Goal: Contribute content: Add original content to the website for others to see

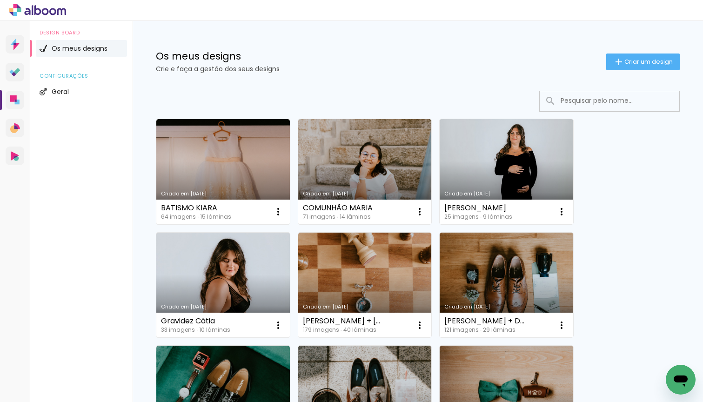
click at [614, 64] on iron-icon at bounding box center [619, 61] width 11 height 11
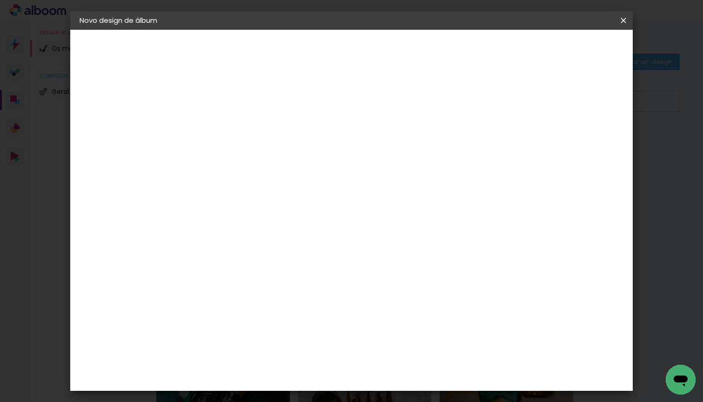
click at [232, 118] on input at bounding box center [232, 125] width 0 height 14
type input "Batismo Lourenço"
type paper-input "Batismo Lourenço"
click at [327, 47] on paper-button "Avançar" at bounding box center [305, 49] width 46 height 16
click at [313, 139] on iron-icon at bounding box center [308, 143] width 10 height 11
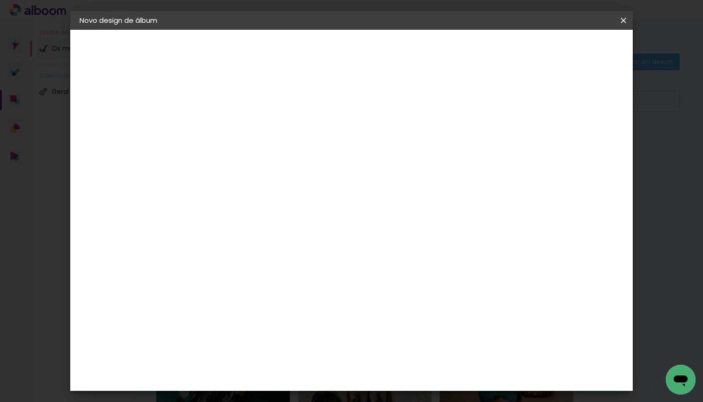
drag, startPoint x: 578, startPoint y: 50, endPoint x: 554, endPoint y: 90, distance: 46.3
click at [368, 50] on paper-button "Avançar" at bounding box center [346, 49] width 46 height 16
type input "3"
type paper-input "3"
click at [235, 104] on input "3" at bounding box center [226, 107] width 32 height 12
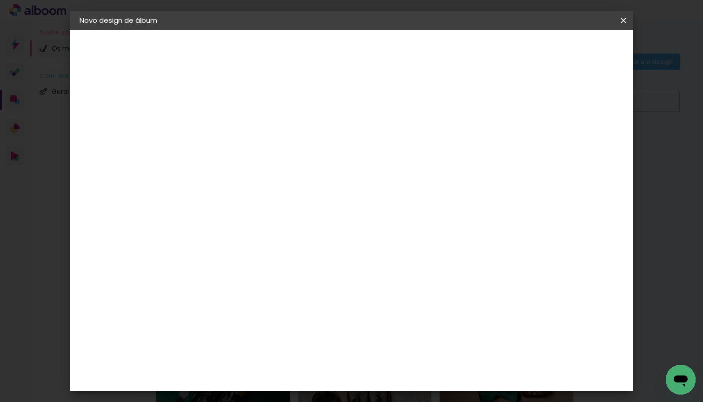
click at [413, 376] on input "60" at bounding box center [406, 371] width 24 height 14
type input "50"
type paper-input "50"
click at [211, 270] on input "30" at bounding box center [202, 272] width 24 height 14
type input "3"
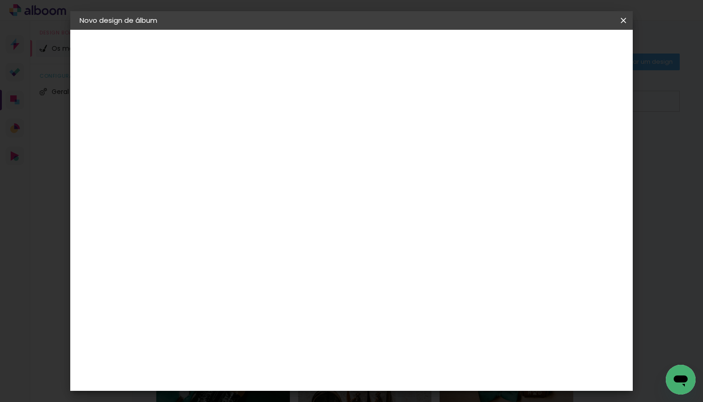
type input "25"
type paper-input "25"
click at [581, 56] on paper-button "Iniciar design" at bounding box center [551, 49] width 61 height 16
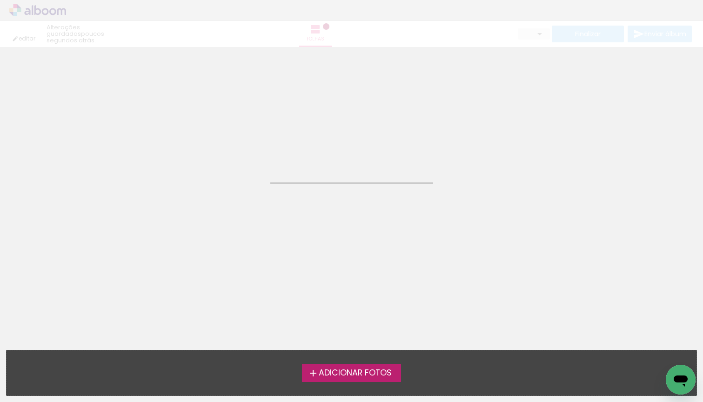
click at [358, 372] on span "Adicionar Fotos" at bounding box center [355, 373] width 73 height 8
click at [0, 0] on input "file" at bounding box center [0, 0] width 0 height 0
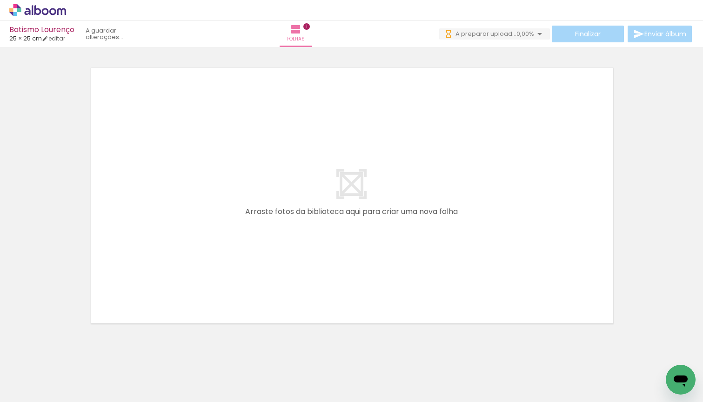
drag, startPoint x: 109, startPoint y: 346, endPoint x: 176, endPoint y: 271, distance: 100.6
click at [176, 271] on quentale-workspace at bounding box center [351, 201] width 703 height 402
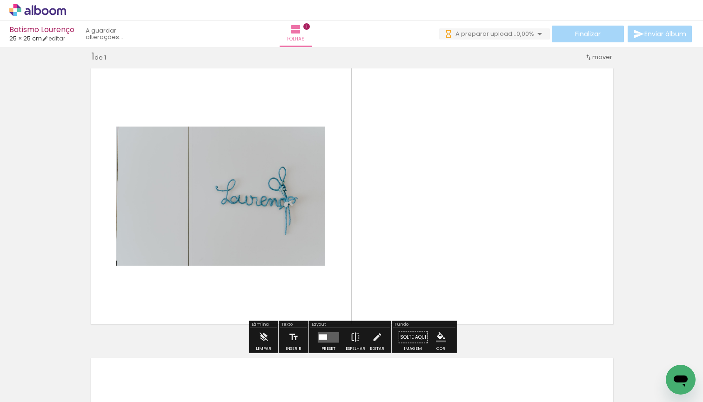
scroll to position [12, 0]
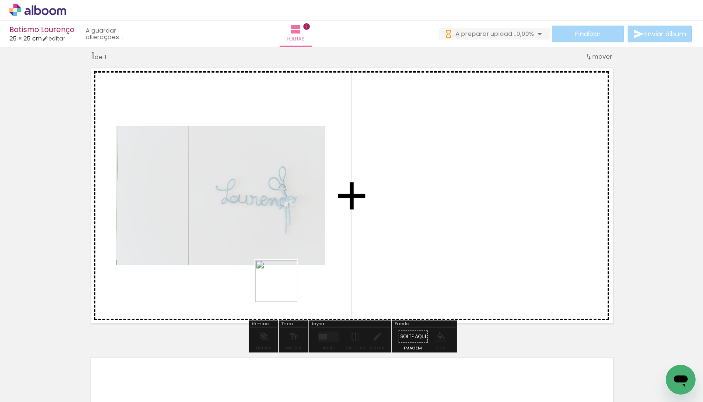
drag, startPoint x: 214, startPoint y: 332, endPoint x: 310, endPoint y: 271, distance: 113.4
click at [310, 271] on quentale-workspace at bounding box center [351, 201] width 703 height 402
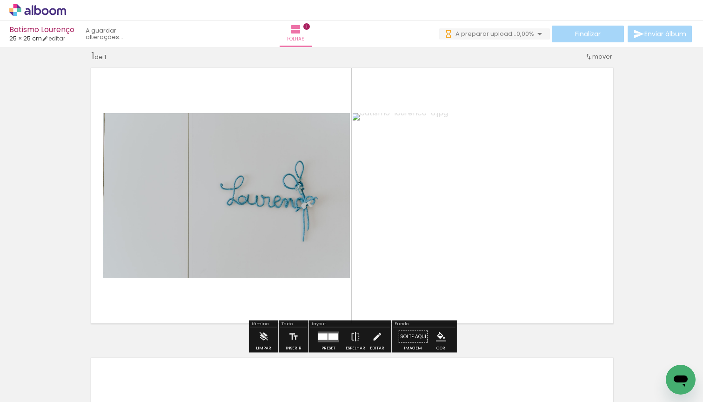
scroll to position [0, 0]
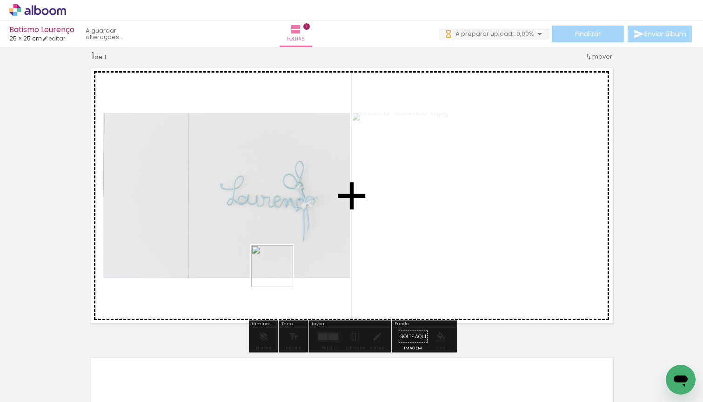
drag, startPoint x: 214, startPoint y: 372, endPoint x: 284, endPoint y: 265, distance: 127.5
click at [284, 265] on quentale-workspace at bounding box center [351, 201] width 703 height 402
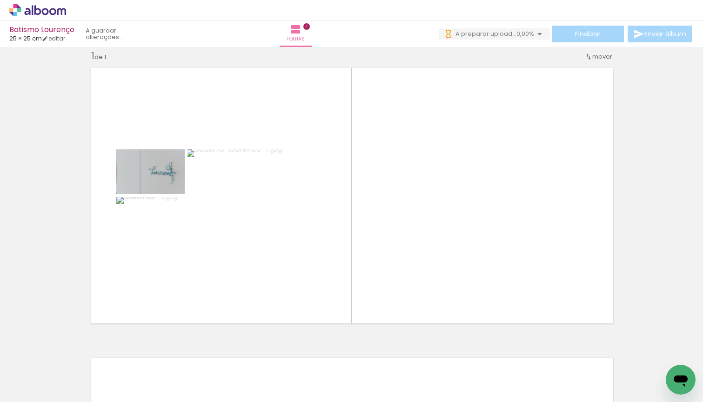
drag, startPoint x: 259, startPoint y: 356, endPoint x: 315, endPoint y: 245, distance: 124.3
click at [315, 245] on quentale-workspace at bounding box center [351, 201] width 703 height 402
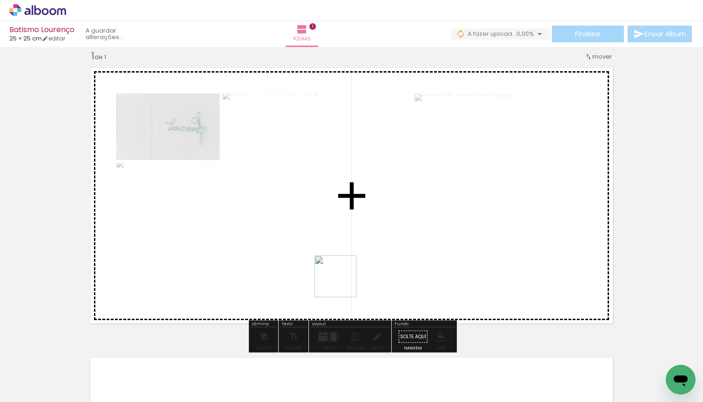
drag, startPoint x: 338, startPoint y: 295, endPoint x: 368, endPoint y: 246, distance: 57.0
click at [368, 246] on quentale-workspace at bounding box center [351, 201] width 703 height 402
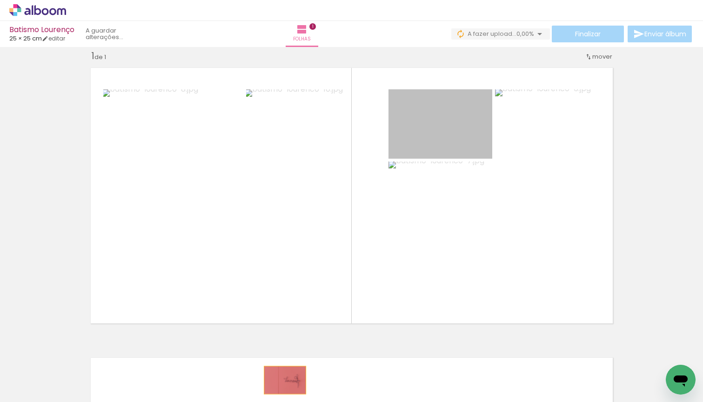
drag, startPoint x: 455, startPoint y: 123, endPoint x: 285, endPoint y: 380, distance: 308.5
click at [285, 380] on quentale-workspace at bounding box center [351, 201] width 703 height 402
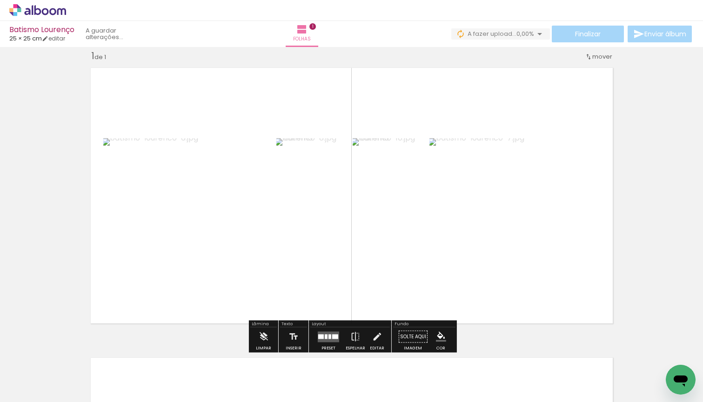
click at [328, 340] on quentale-layouter at bounding box center [328, 336] width 21 height 11
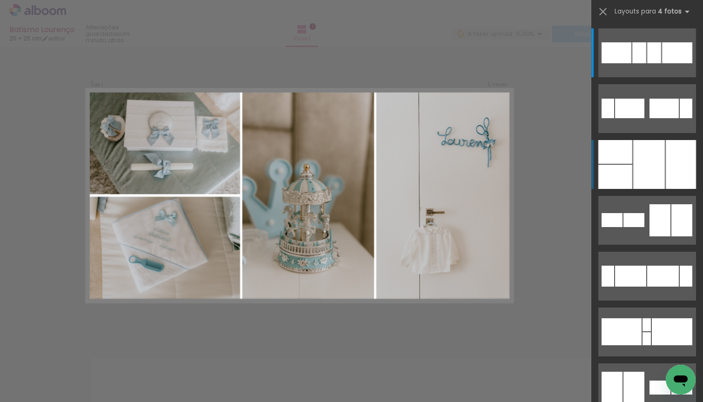
click at [678, 157] on div at bounding box center [681, 164] width 30 height 49
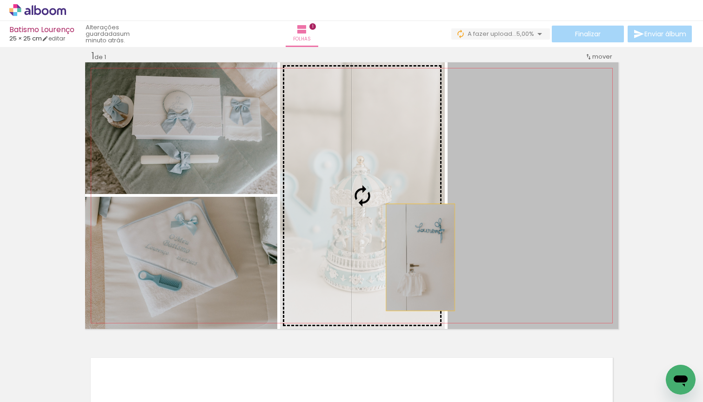
drag, startPoint x: 481, startPoint y: 264, endPoint x: 410, endPoint y: 257, distance: 72.1
click at [0, 0] on slot at bounding box center [0, 0] width 0 height 0
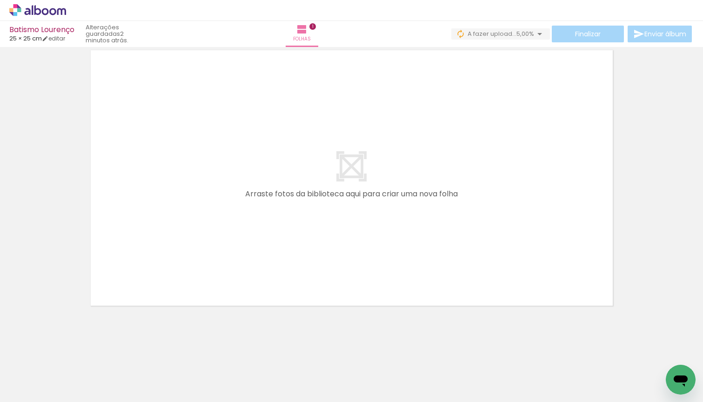
scroll to position [319, 0]
drag, startPoint x: 351, startPoint y: 369, endPoint x: 270, endPoint y: 282, distance: 119.2
click at [270, 282] on quentale-workspace at bounding box center [351, 201] width 703 height 402
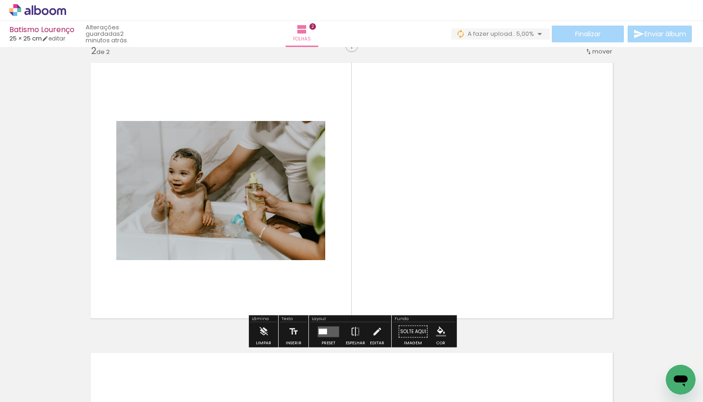
scroll to position [302, 0]
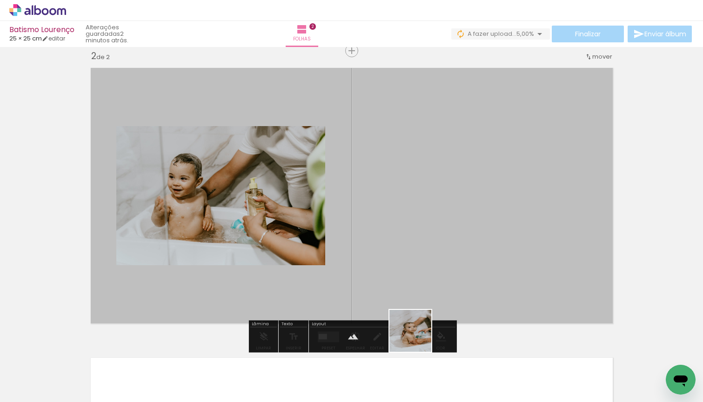
drag, startPoint x: 418, startPoint y: 359, endPoint x: 411, endPoint y: 267, distance: 92.9
click at [412, 267] on quentale-workspace at bounding box center [351, 201] width 703 height 402
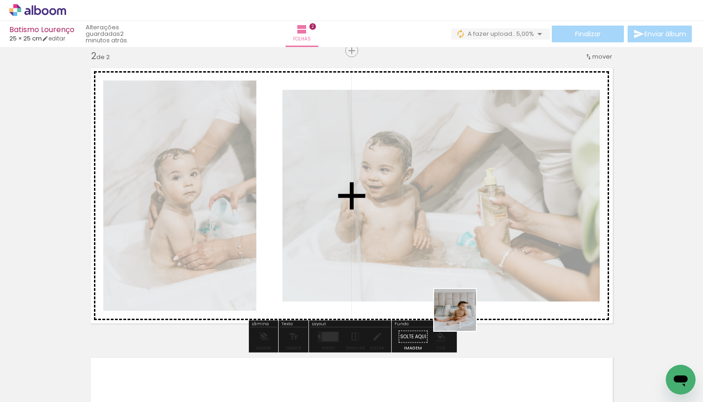
drag, startPoint x: 464, startPoint y: 357, endPoint x: 461, endPoint y: 287, distance: 69.9
click at [461, 287] on quentale-workspace at bounding box center [351, 201] width 703 height 402
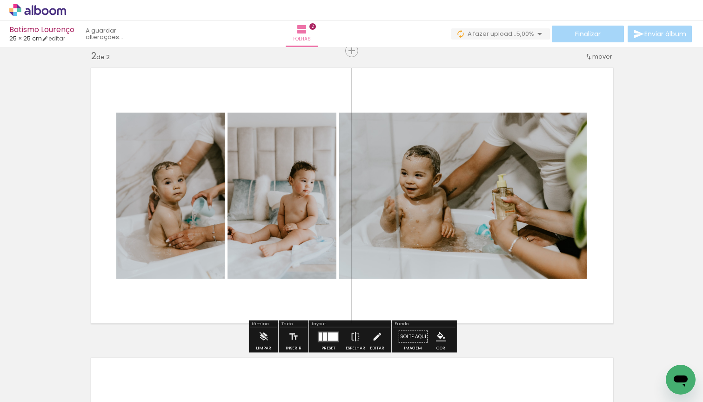
scroll to position [299, 0]
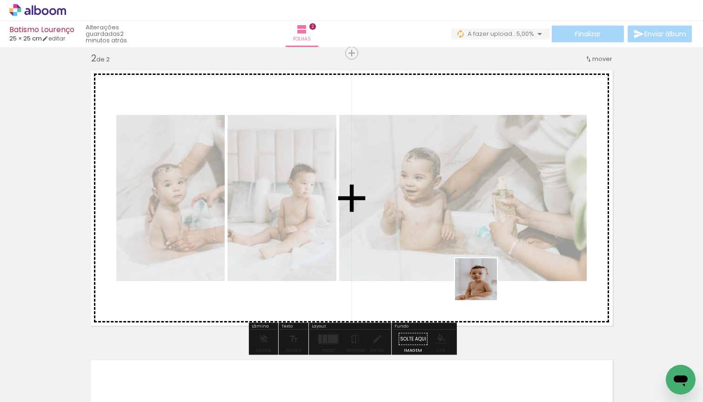
drag, startPoint x: 506, startPoint y: 364, endPoint x: 481, endPoint y: 276, distance: 91.8
click at [481, 276] on quentale-workspace at bounding box center [351, 201] width 703 height 402
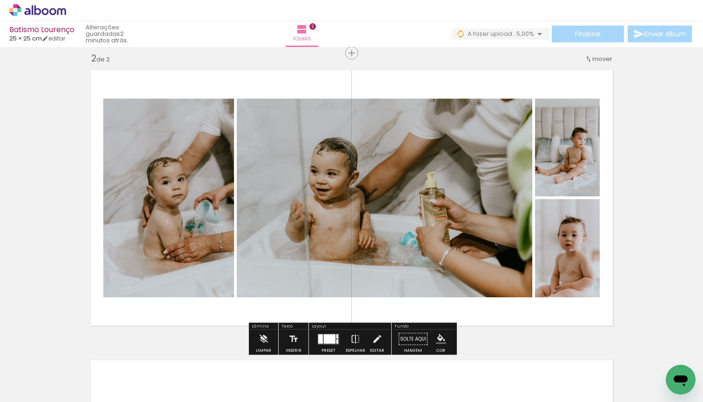
click at [330, 338] on div at bounding box center [330, 338] width 12 height 9
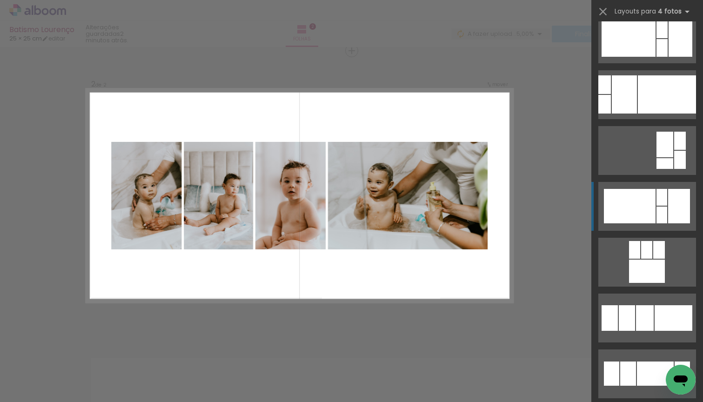
scroll to position [1205, 0]
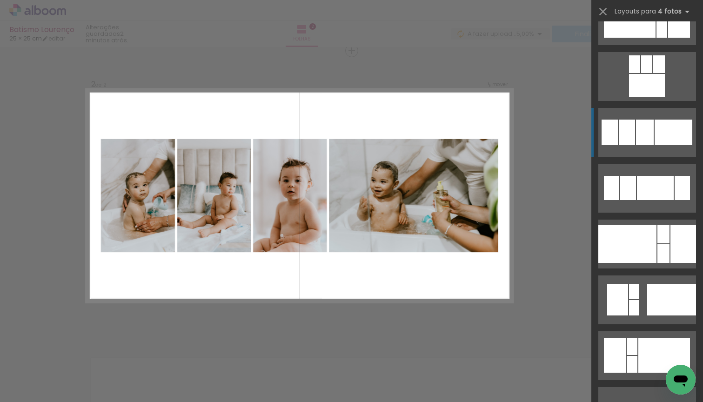
drag, startPoint x: 662, startPoint y: 135, endPoint x: 651, endPoint y: 142, distance: 12.3
click at [662, 135] on div at bounding box center [674, 133] width 38 height 26
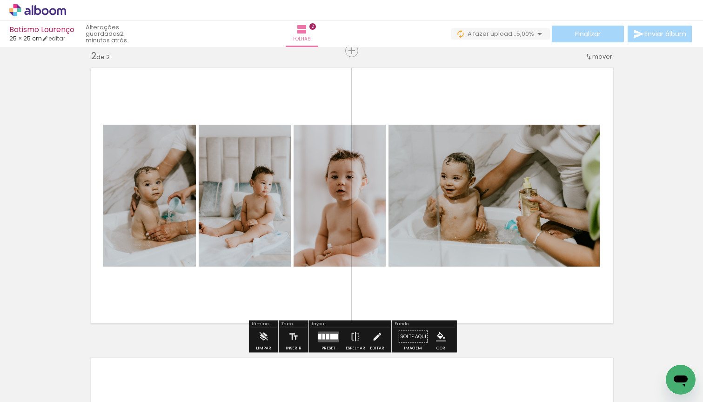
click at [473, 154] on quentale-photo at bounding box center [494, 196] width 211 height 142
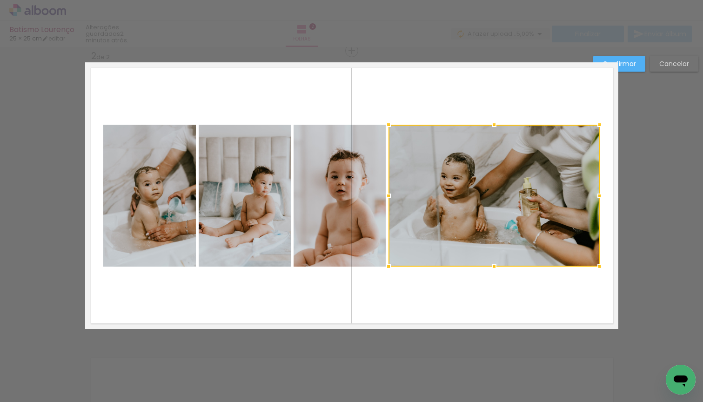
scroll to position [308, 0]
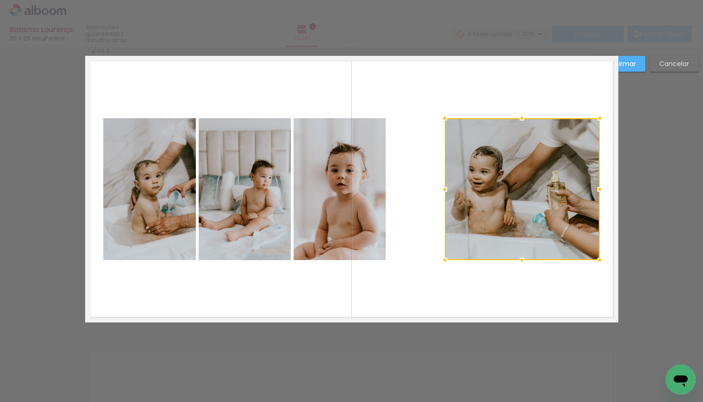
drag, startPoint x: 390, startPoint y: 189, endPoint x: 446, endPoint y: 190, distance: 56.4
click at [446, 190] on div at bounding box center [445, 189] width 19 height 19
drag, startPoint x: 630, startPoint y: 60, endPoint x: 620, endPoint y: 74, distance: 17.3
click at [0, 0] on slot "Confirmar" at bounding box center [0, 0] width 0 height 0
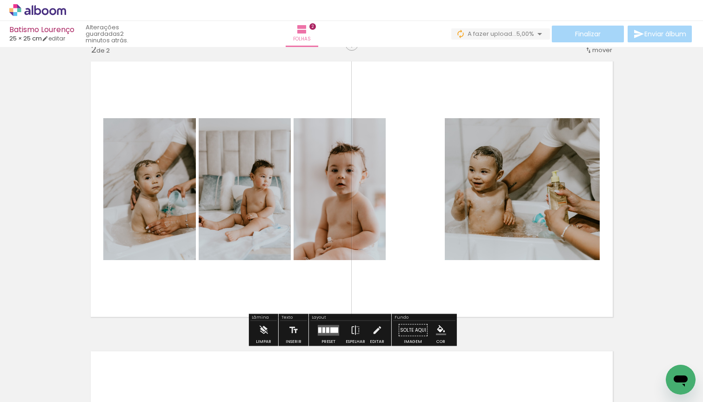
click at [526, 156] on quentale-photo at bounding box center [522, 189] width 155 height 142
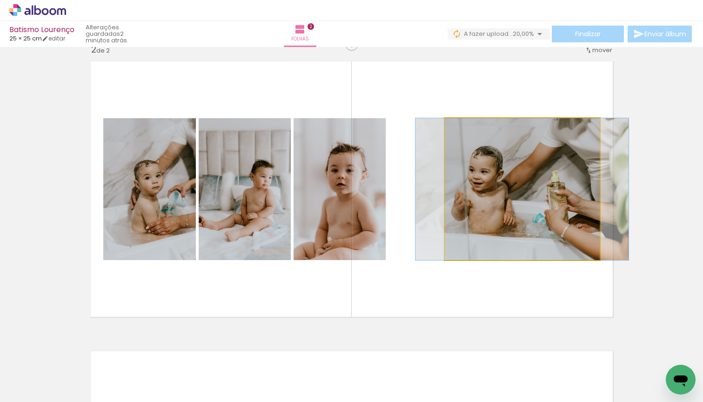
click at [526, 156] on div at bounding box center [522, 189] width 213 height 142
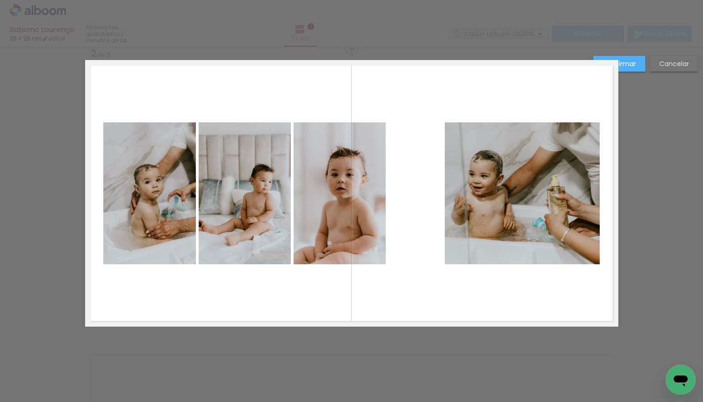
scroll to position [302, 0]
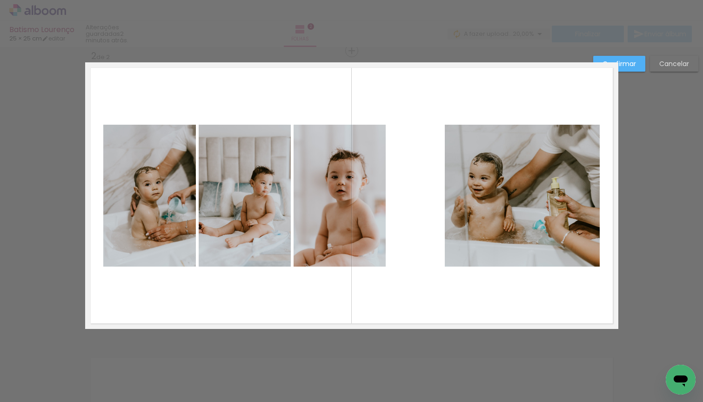
click at [507, 168] on quentale-photo at bounding box center [522, 196] width 155 height 142
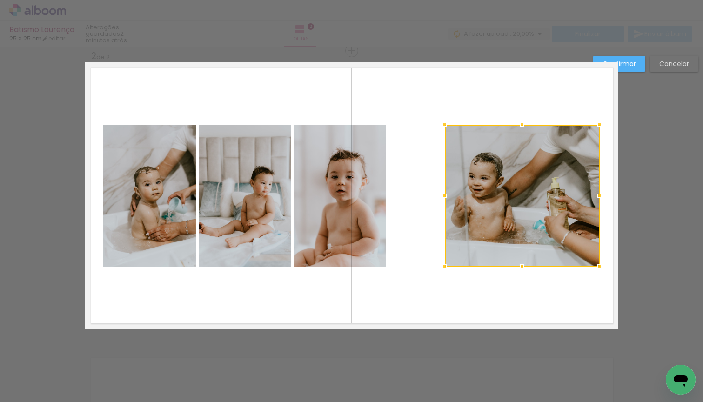
click at [0, 0] on slot "Confirmar" at bounding box center [0, 0] width 0 height 0
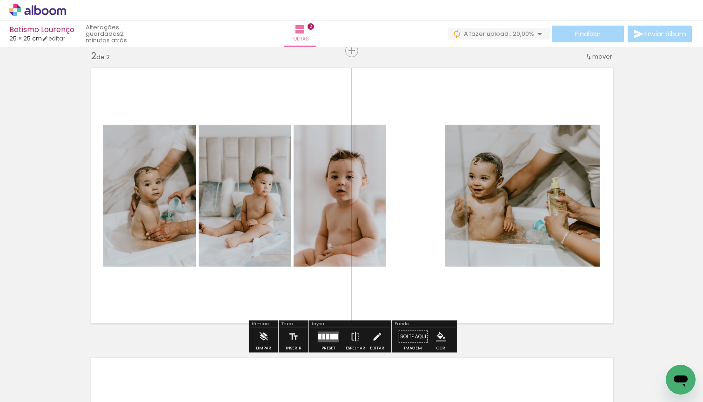
drag, startPoint x: 537, startPoint y: 142, endPoint x: 507, endPoint y: 151, distance: 31.2
click at [0, 0] on paper-listbox at bounding box center [0, 0] width 0 height 0
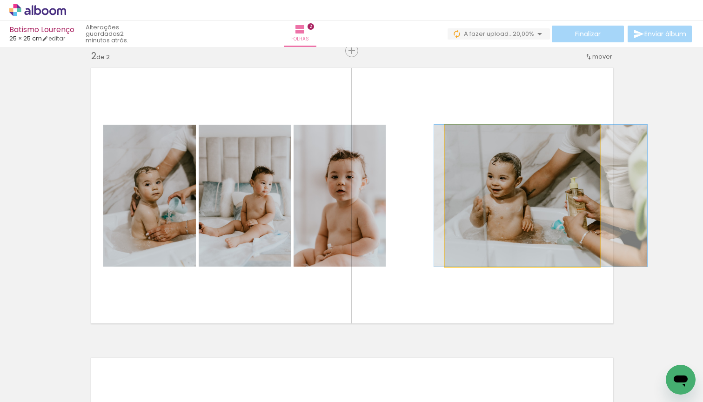
drag, startPoint x: 504, startPoint y: 154, endPoint x: 522, endPoint y: 153, distance: 17.7
click at [522, 153] on div at bounding box center [540, 196] width 213 height 142
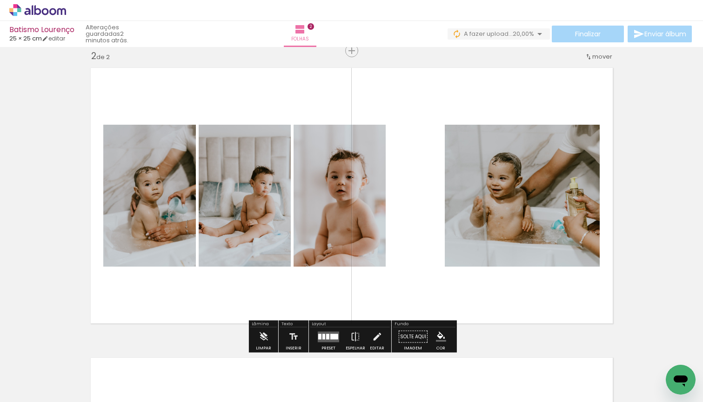
click at [528, 154] on quentale-photo at bounding box center [522, 196] width 155 height 142
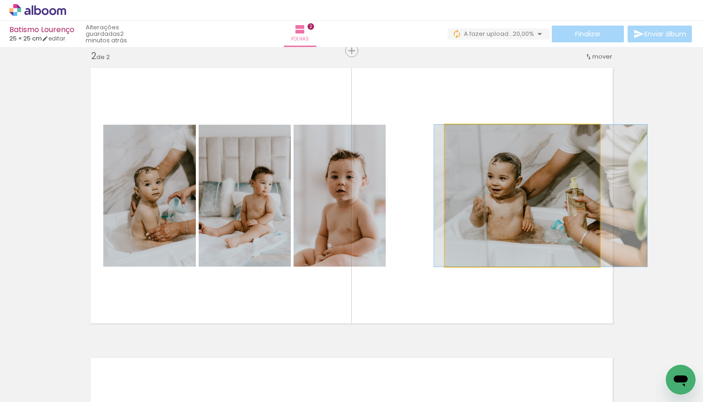
click at [528, 154] on quentale-photo at bounding box center [522, 196] width 155 height 142
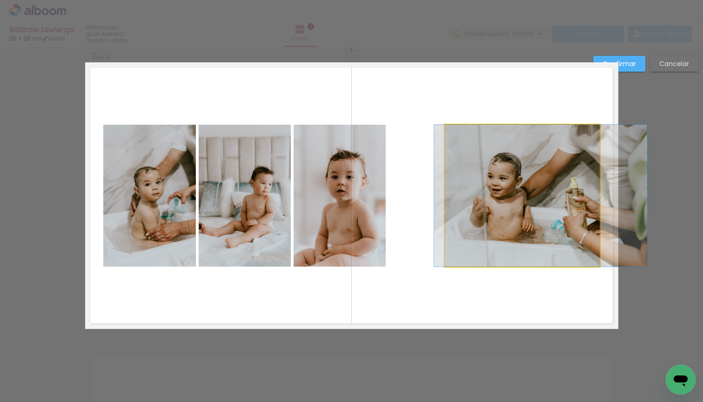
click at [519, 168] on album-spread "2 de 2" at bounding box center [352, 195] width 534 height 267
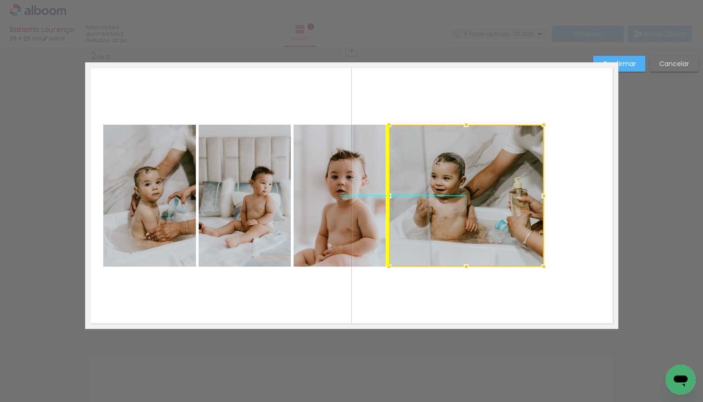
drag, startPoint x: 525, startPoint y: 166, endPoint x: 472, endPoint y: 164, distance: 53.1
click at [472, 164] on div at bounding box center [466, 196] width 155 height 142
click at [0, 0] on slot "Confirmar" at bounding box center [0, 0] width 0 height 0
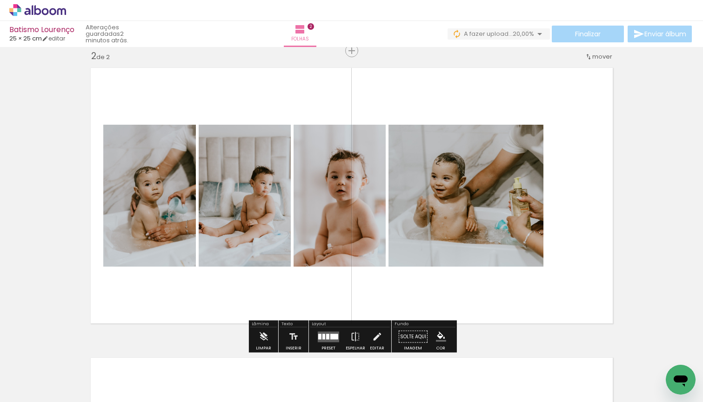
click at [500, 183] on quentale-photo at bounding box center [466, 196] width 155 height 142
click at [489, 183] on quentale-photo at bounding box center [466, 196] width 155 height 142
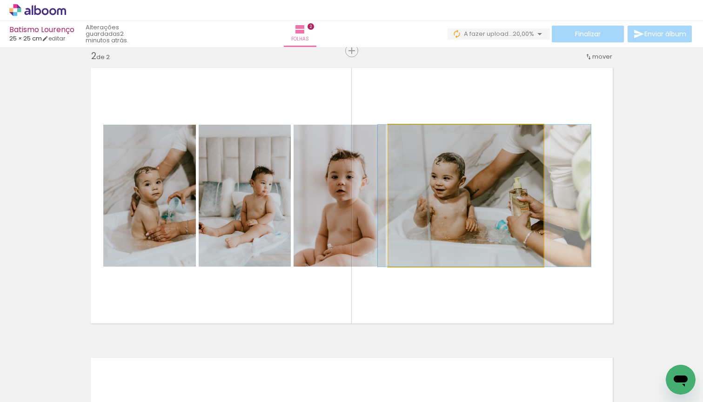
drag, startPoint x: 489, startPoint y: 183, endPoint x: 483, endPoint y: 183, distance: 6.1
click at [489, 183] on quentale-photo at bounding box center [466, 196] width 155 height 142
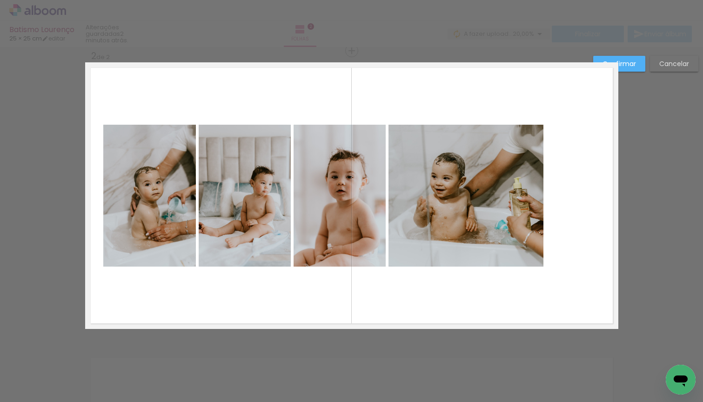
click at [479, 183] on album-spread "2 de 2" at bounding box center [352, 195] width 534 height 267
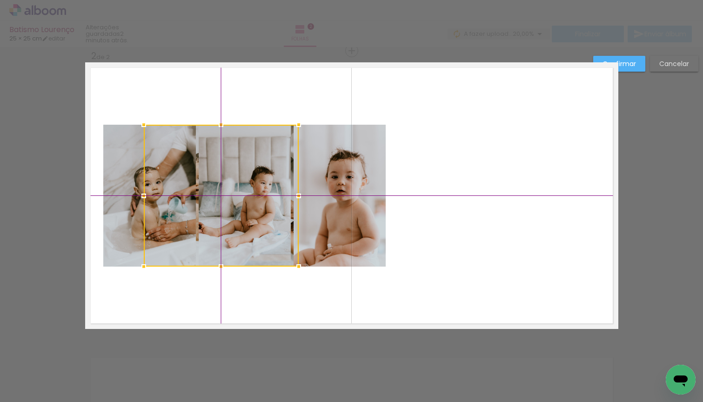
drag, startPoint x: 488, startPoint y: 174, endPoint x: 237, endPoint y: 178, distance: 250.5
click at [237, 178] on div at bounding box center [221, 196] width 155 height 142
click at [343, 174] on album-spread "2 de 2" at bounding box center [352, 195] width 534 height 267
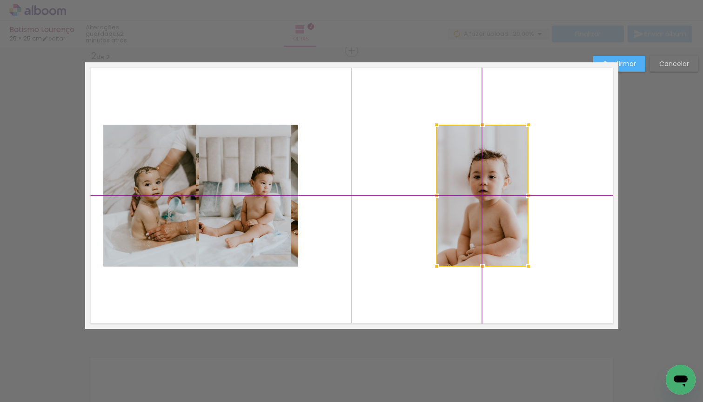
drag, startPoint x: 364, startPoint y: 172, endPoint x: 495, endPoint y: 166, distance: 131.4
click at [499, 166] on div at bounding box center [483, 196] width 92 height 142
click at [265, 158] on quentale-photo at bounding box center [220, 196] width 155 height 142
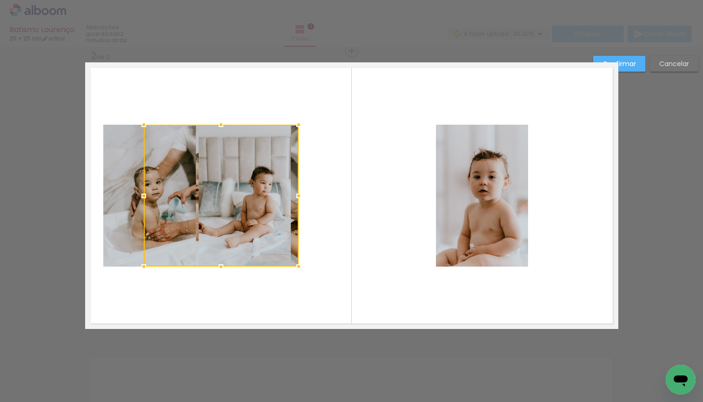
click at [329, 154] on quentale-layouter at bounding box center [352, 195] width 534 height 267
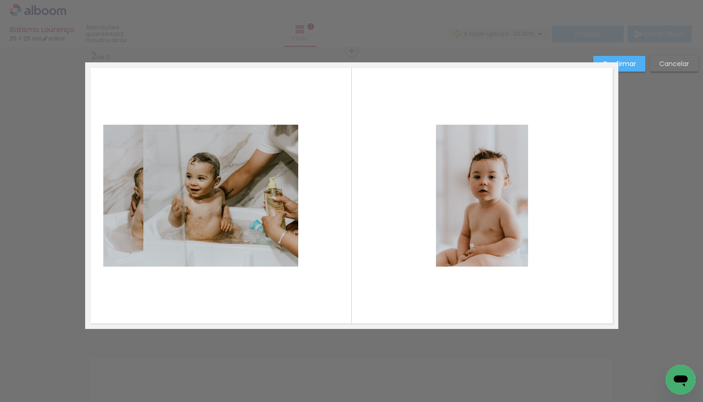
click at [295, 156] on album-spread "2 de 2" at bounding box center [352, 195] width 534 height 267
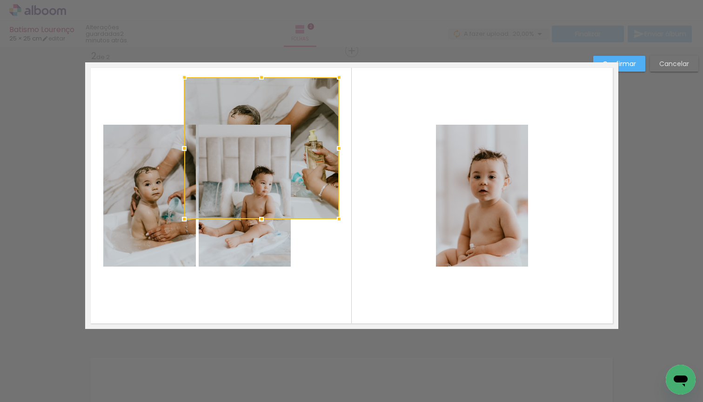
drag, startPoint x: 265, startPoint y: 176, endPoint x: 305, endPoint y: 128, distance: 62.1
click at [306, 128] on div at bounding box center [261, 148] width 155 height 142
click at [252, 245] on quentale-photo at bounding box center [245, 196] width 92 height 142
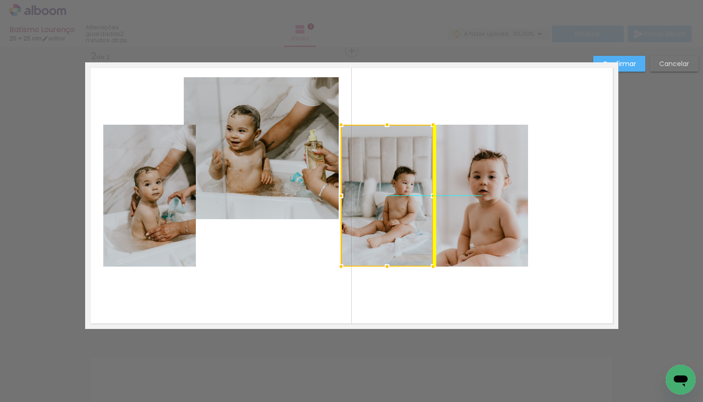
drag, startPoint x: 285, startPoint y: 240, endPoint x: 398, endPoint y: 240, distance: 112.7
click at [398, 240] on div at bounding box center [387, 196] width 92 height 142
click at [147, 201] on album-spread "2 de 2" at bounding box center [352, 195] width 534 height 267
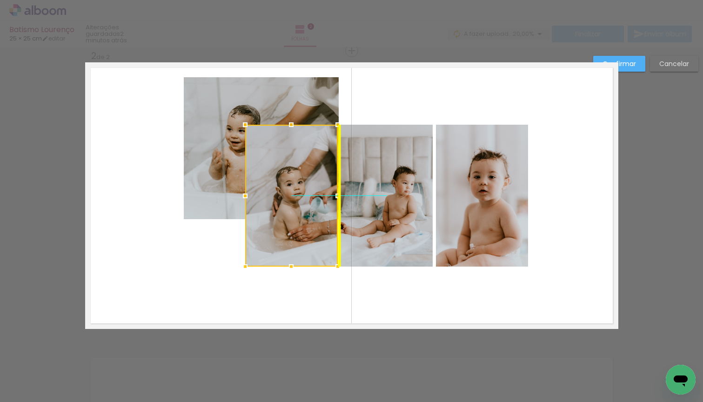
drag, startPoint x: 134, startPoint y: 199, endPoint x: 273, endPoint y: 195, distance: 139.3
click at [273, 195] on div at bounding box center [291, 196] width 93 height 142
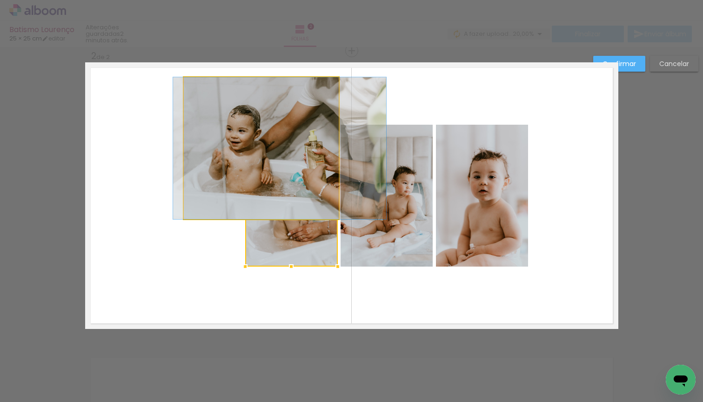
click at [217, 158] on album-spread "2 de 2" at bounding box center [352, 195] width 534 height 267
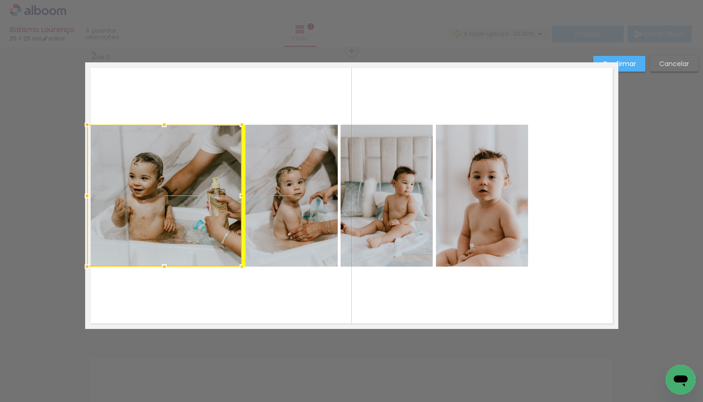
drag, startPoint x: 222, startPoint y: 148, endPoint x: 133, endPoint y: 191, distance: 98.7
click at [133, 191] on div at bounding box center [164, 196] width 155 height 142
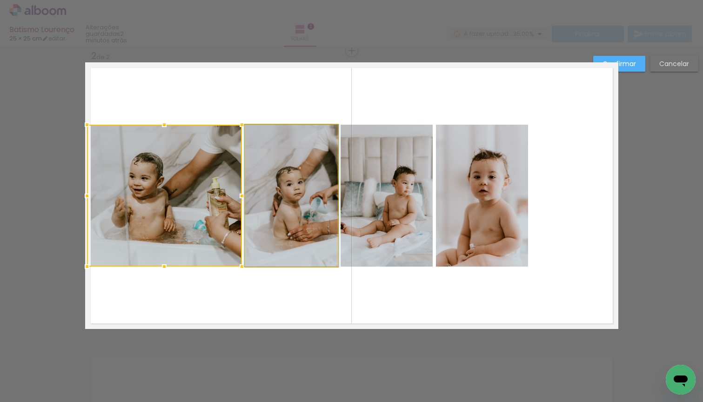
click at [287, 184] on quentale-photo at bounding box center [291, 196] width 93 height 142
click at [386, 180] on quentale-photo at bounding box center [387, 196] width 92 height 142
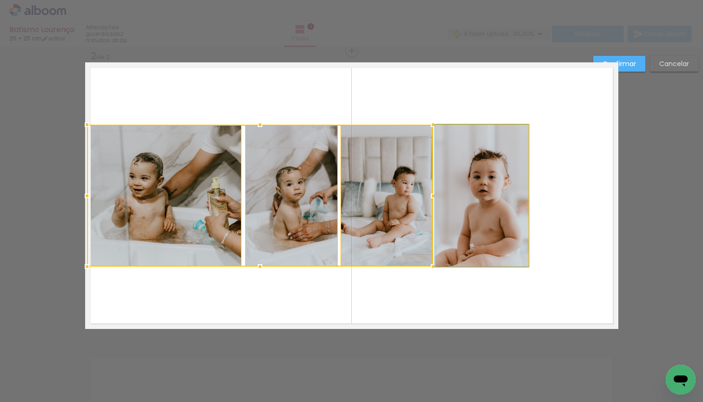
click at [472, 180] on quentale-photo at bounding box center [482, 196] width 92 height 142
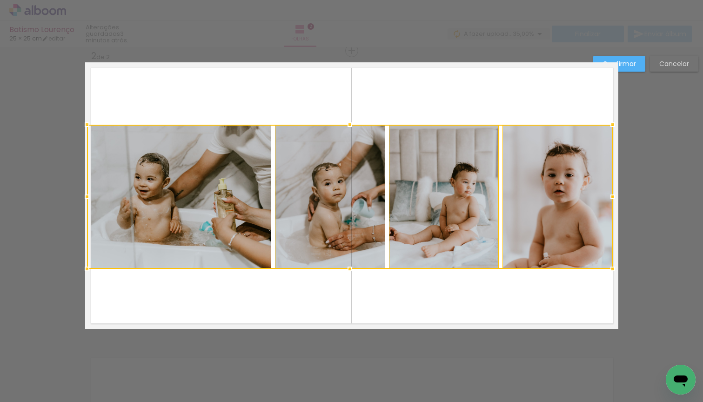
drag, startPoint x: 531, startPoint y: 267, endPoint x: 607, endPoint y: 274, distance: 75.7
click at [607, 274] on div at bounding box center [613, 269] width 19 height 19
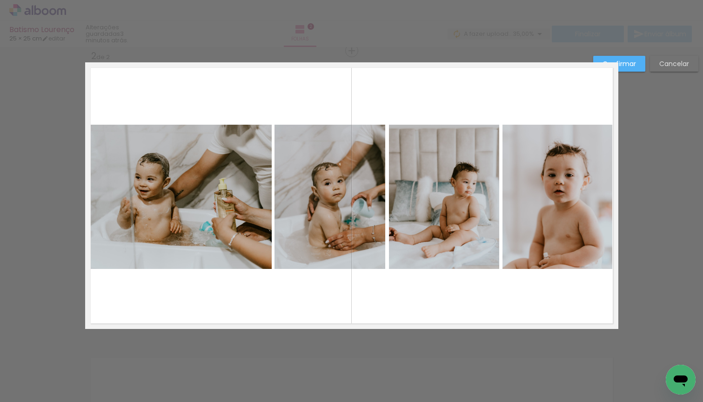
click at [0, 0] on slot "Confirmar" at bounding box center [0, 0] width 0 height 0
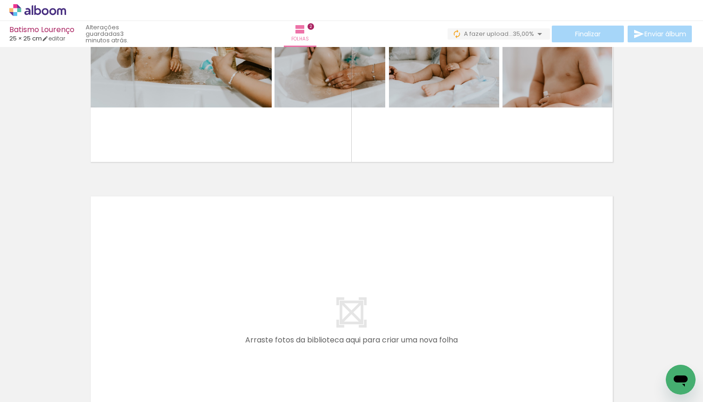
scroll to position [0, 347]
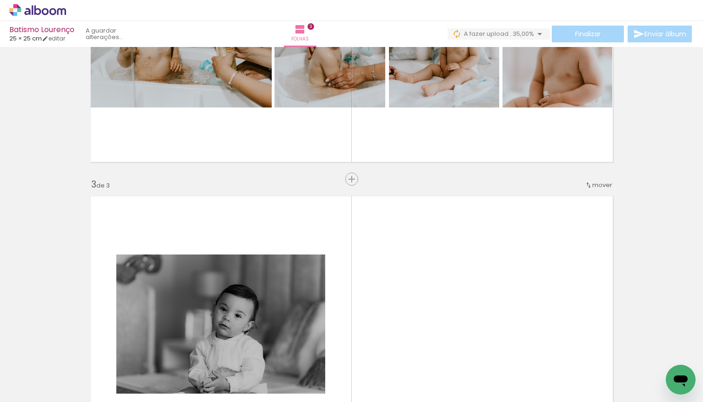
drag, startPoint x: 213, startPoint y: 373, endPoint x: 207, endPoint y: 275, distance: 98.9
click at [207, 275] on quentale-workspace at bounding box center [351, 201] width 703 height 402
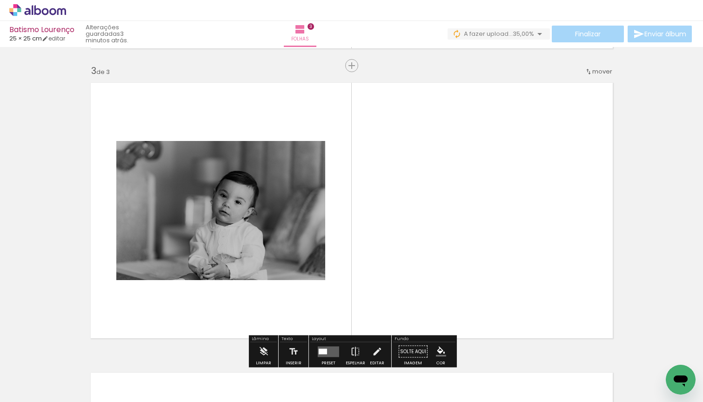
scroll to position [592, 0]
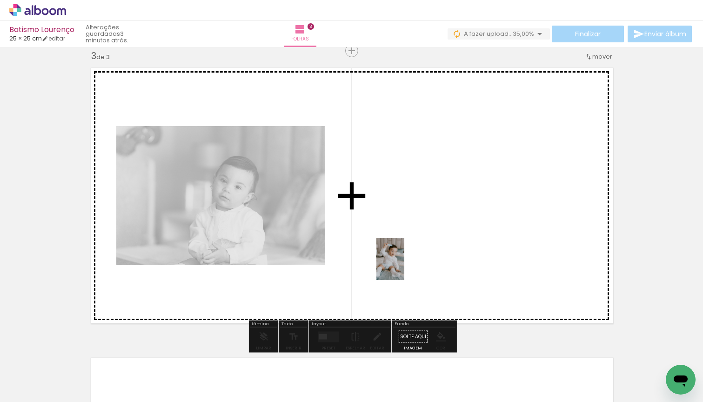
drag, startPoint x: 301, startPoint y: 357, endPoint x: 405, endPoint y: 266, distance: 137.6
click at [405, 266] on quentale-workspace at bounding box center [351, 201] width 703 height 402
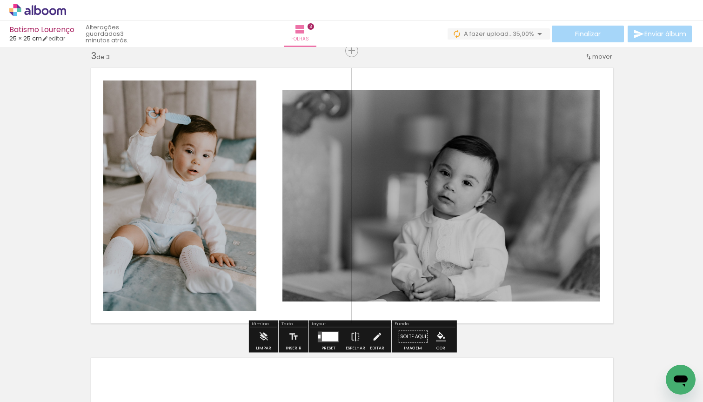
scroll to position [0, 409]
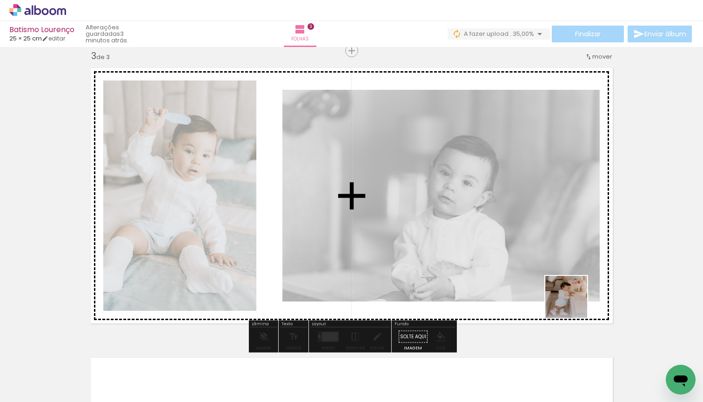
drag, startPoint x: 602, startPoint y: 337, endPoint x: 568, endPoint y: 291, distance: 57.3
click at [568, 291] on quentale-workspace at bounding box center [351, 201] width 703 height 402
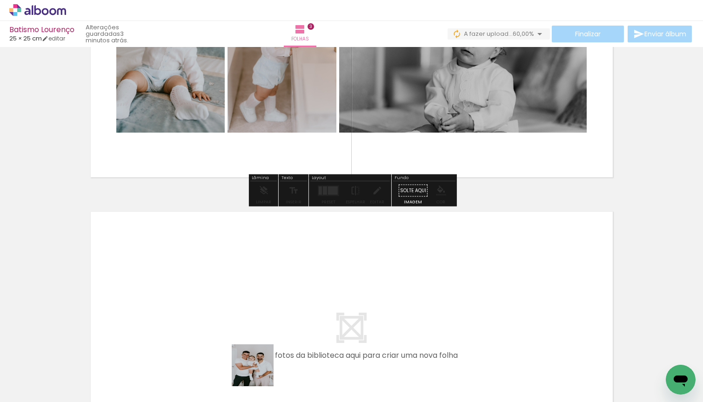
drag, startPoint x: 260, startPoint y: 372, endPoint x: 271, endPoint y: 294, distance: 79.0
click at [271, 294] on quentale-workspace at bounding box center [351, 201] width 703 height 402
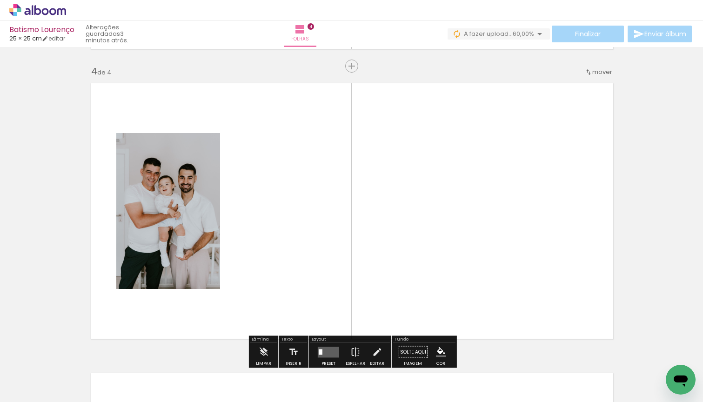
scroll to position [882, 0]
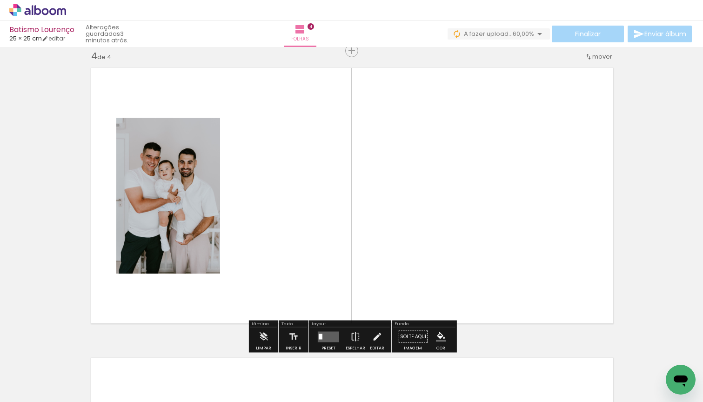
drag, startPoint x: 329, startPoint y: 338, endPoint x: 337, endPoint y: 264, distance: 74.0
click at [337, 264] on quentale-workspace at bounding box center [351, 201] width 703 height 402
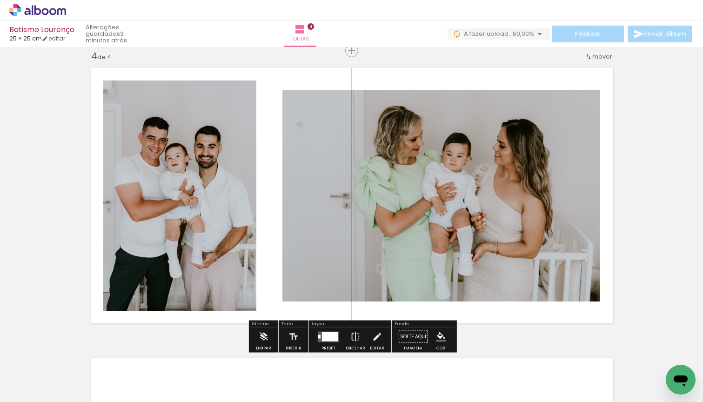
scroll to position [898, 0]
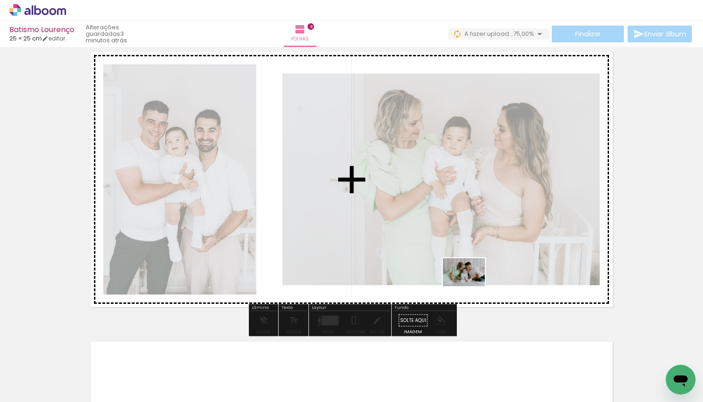
drag, startPoint x: 426, startPoint y: 366, endPoint x: 471, endPoint y: 286, distance: 91.5
click at [471, 286] on quentale-workspace at bounding box center [351, 201] width 703 height 402
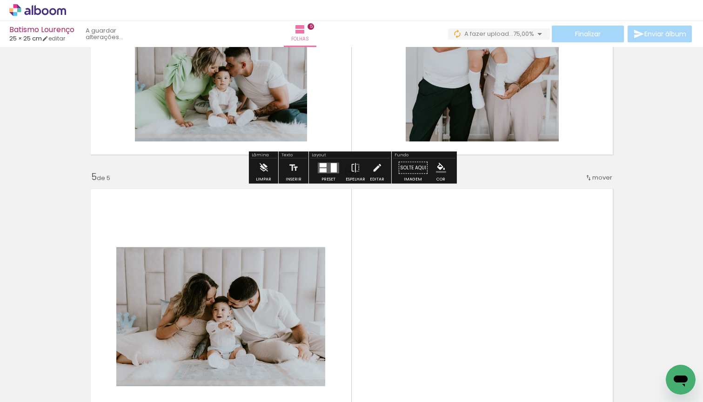
drag, startPoint x: 358, startPoint y: 365, endPoint x: 361, endPoint y: 299, distance: 65.3
click at [361, 299] on quentale-workspace at bounding box center [351, 201] width 703 height 402
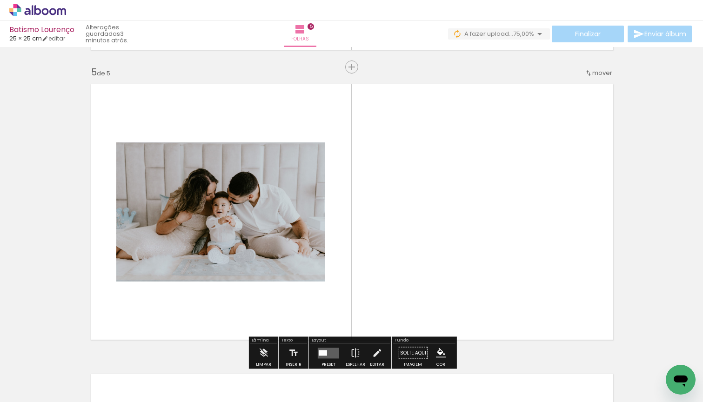
scroll to position [1172, 0]
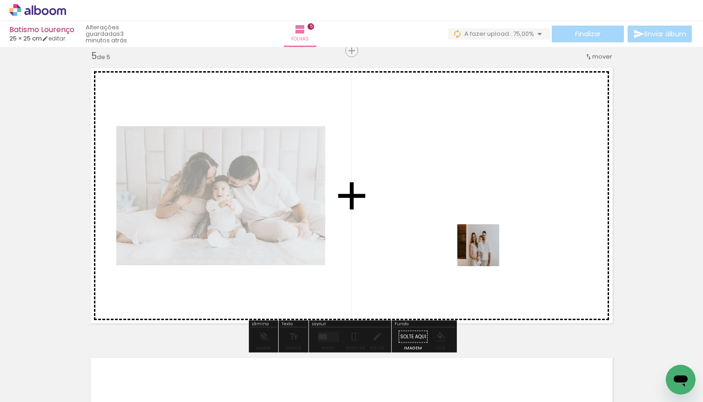
click at [486, 252] on quentale-workspace at bounding box center [351, 201] width 703 height 402
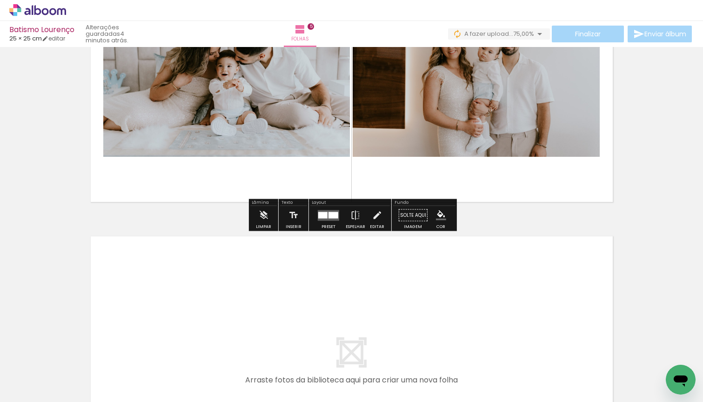
scroll to position [1334, 0]
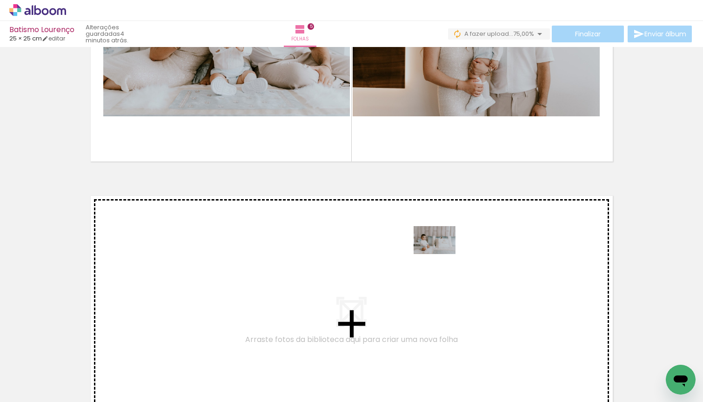
drag, startPoint x: 527, startPoint y: 366, endPoint x: 442, endPoint y: 254, distance: 140.8
click at [442, 254] on quentale-workspace at bounding box center [351, 201] width 703 height 402
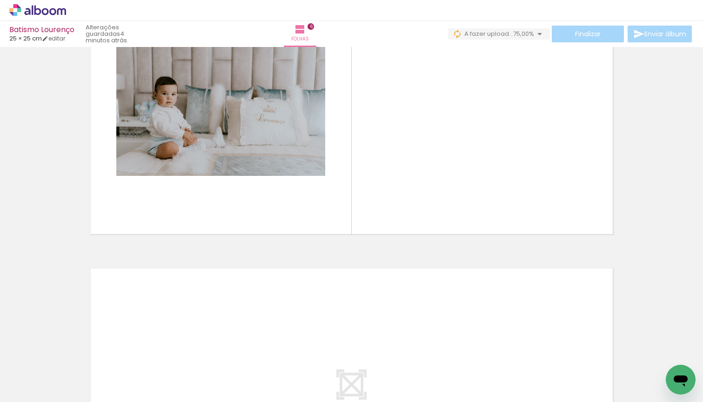
scroll to position [1559, 0]
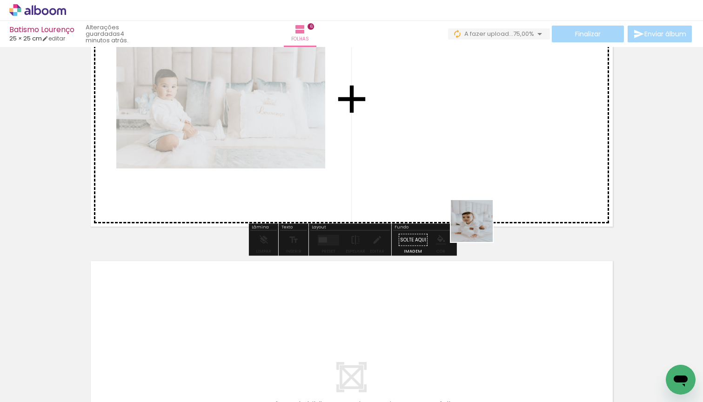
drag, startPoint x: 476, startPoint y: 294, endPoint x: 479, endPoint y: 228, distance: 66.2
click at [479, 228] on quentale-workspace at bounding box center [351, 201] width 703 height 402
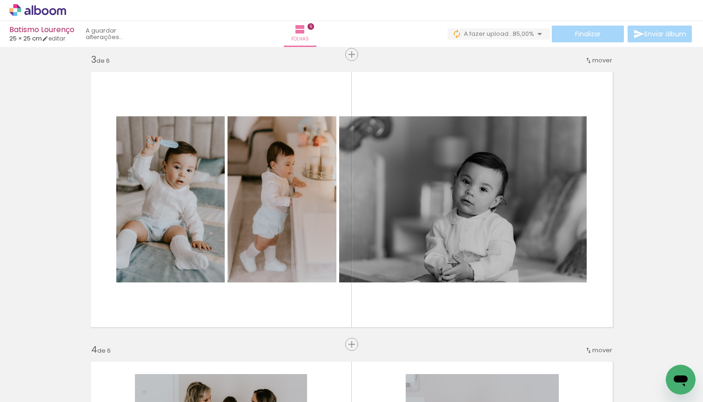
scroll to position [543, 0]
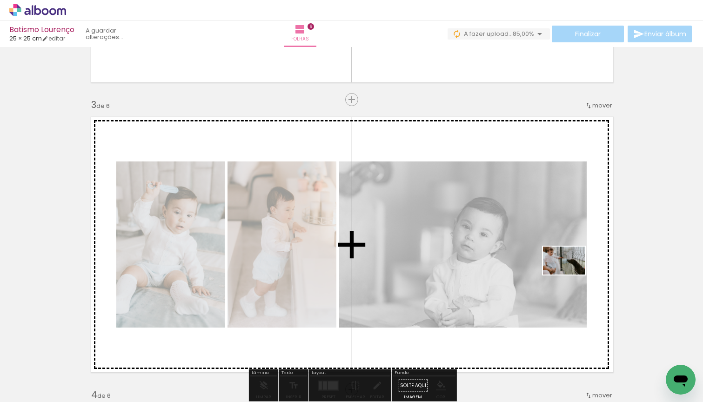
drag, startPoint x: 662, startPoint y: 356, endPoint x: 571, endPoint y: 275, distance: 121.3
click at [571, 275] on quentale-workspace at bounding box center [351, 201] width 703 height 402
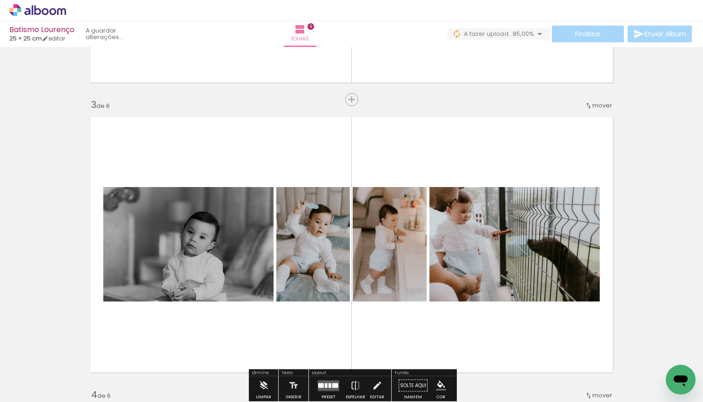
click at [605, 109] on span "mover" at bounding box center [603, 105] width 20 height 9
click at [588, 174] on paper-item "depois da 6" at bounding box center [578, 180] width 71 height 15
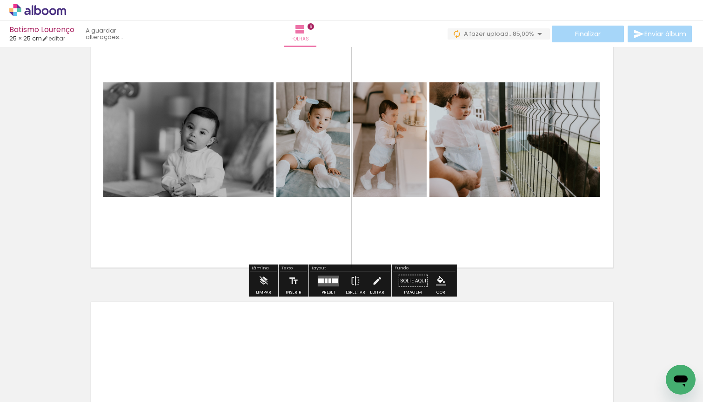
scroll to position [0, 0]
click at [19, 386] on iron-icon at bounding box center [13, 389] width 11 height 11
click at [0, 0] on input "file" at bounding box center [0, 0] width 0 height 0
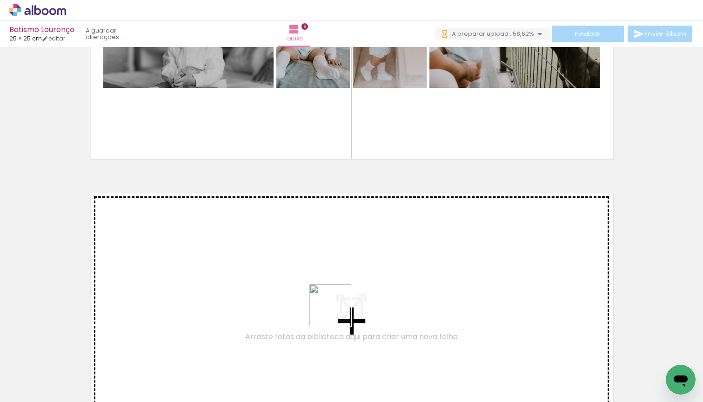
drag, startPoint x: 392, startPoint y: 376, endPoint x: 338, endPoint y: 312, distance: 83.8
click at [338, 312] on quentale-workspace at bounding box center [351, 201] width 703 height 402
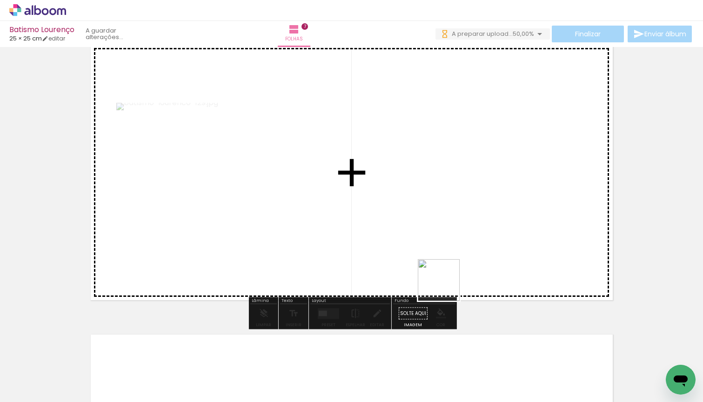
drag, startPoint x: 453, startPoint y: 359, endPoint x: 435, endPoint y: 237, distance: 122.8
click at [435, 237] on quentale-workspace at bounding box center [351, 201] width 703 height 402
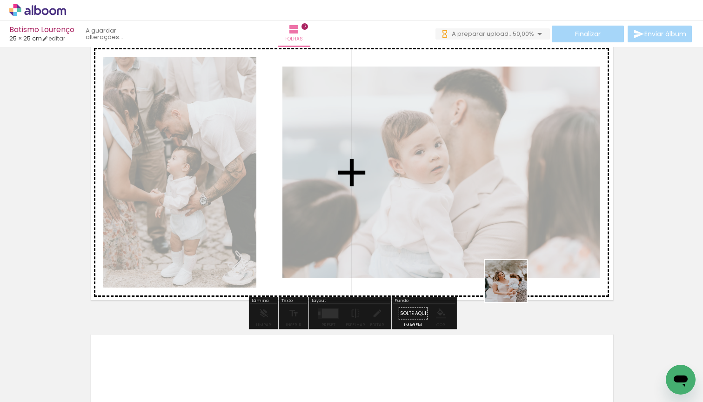
drag, startPoint x: 519, startPoint y: 373, endPoint x: 513, endPoint y: 288, distance: 85.4
click at [513, 288] on quentale-workspace at bounding box center [351, 201] width 703 height 402
